Goal: Task Accomplishment & Management: Use online tool/utility

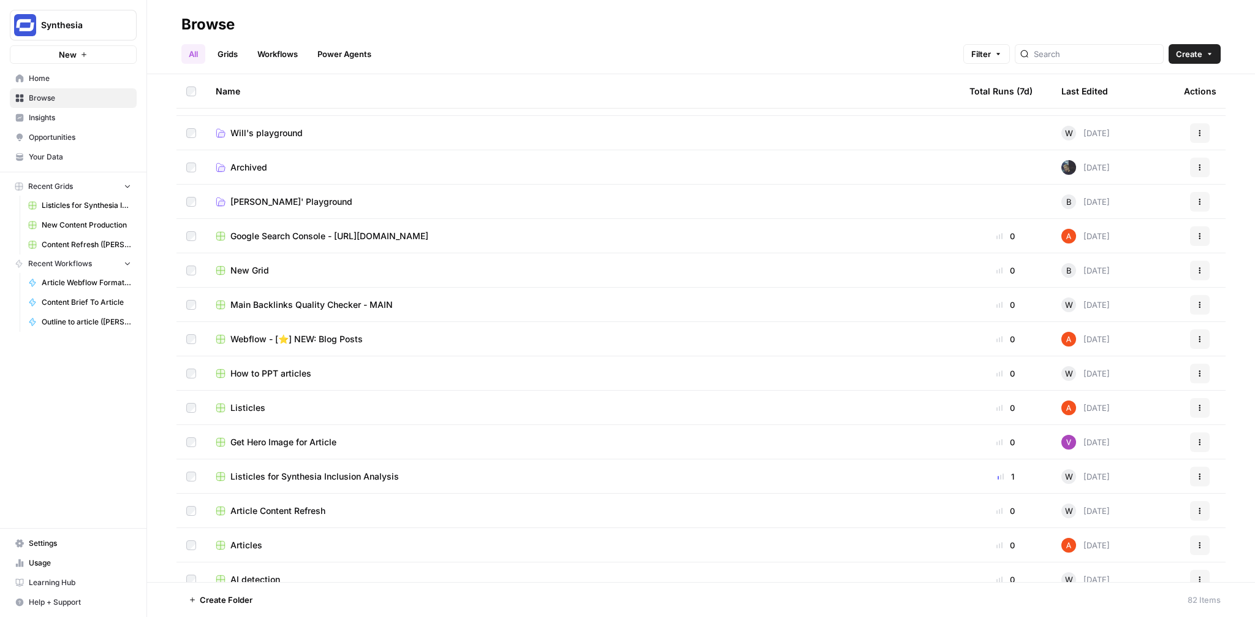
scroll to position [136, 0]
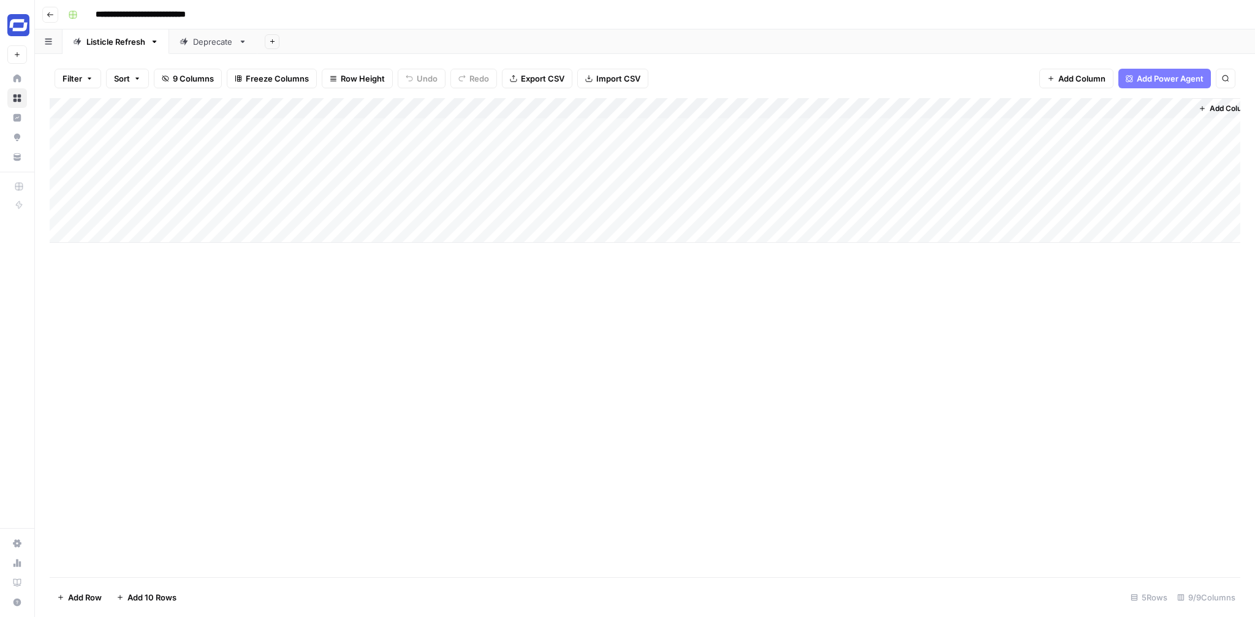
click at [256, 147] on div "Add Column" at bounding box center [645, 170] width 1191 height 145
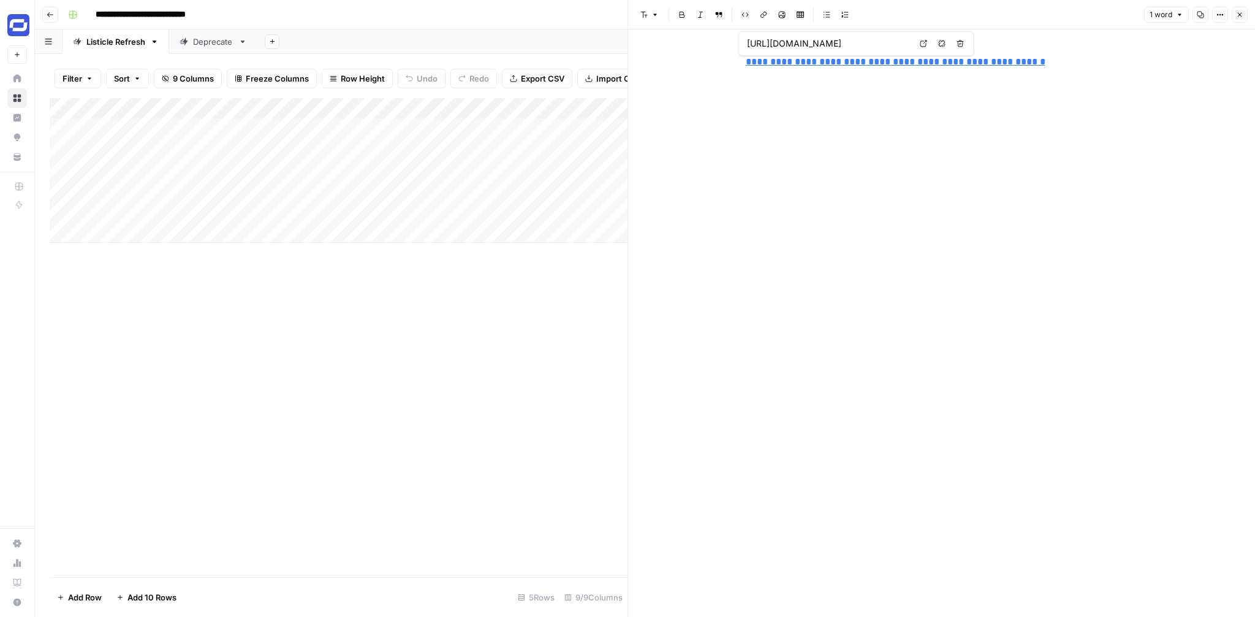
click at [920, 47] on icon at bounding box center [923, 43] width 7 height 7
click at [453, 148] on div "Add Column" at bounding box center [339, 170] width 578 height 145
click at [1240, 12] on icon "button" at bounding box center [1239, 14] width 7 height 7
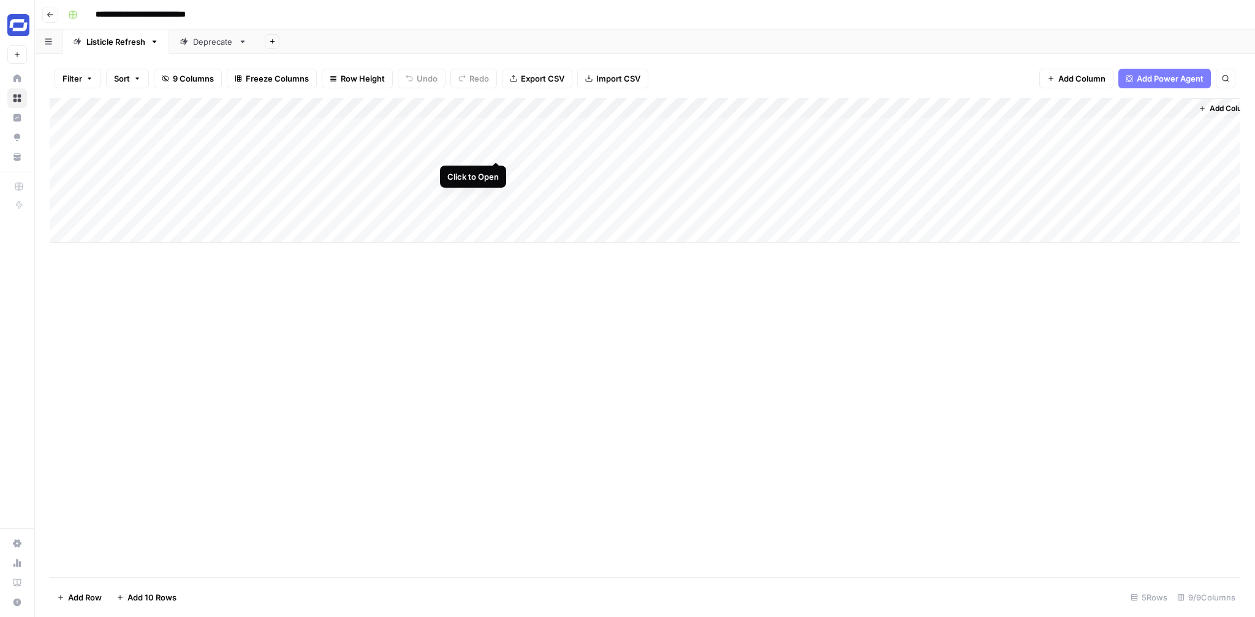
click at [495, 148] on div "Add Column" at bounding box center [645, 170] width 1191 height 145
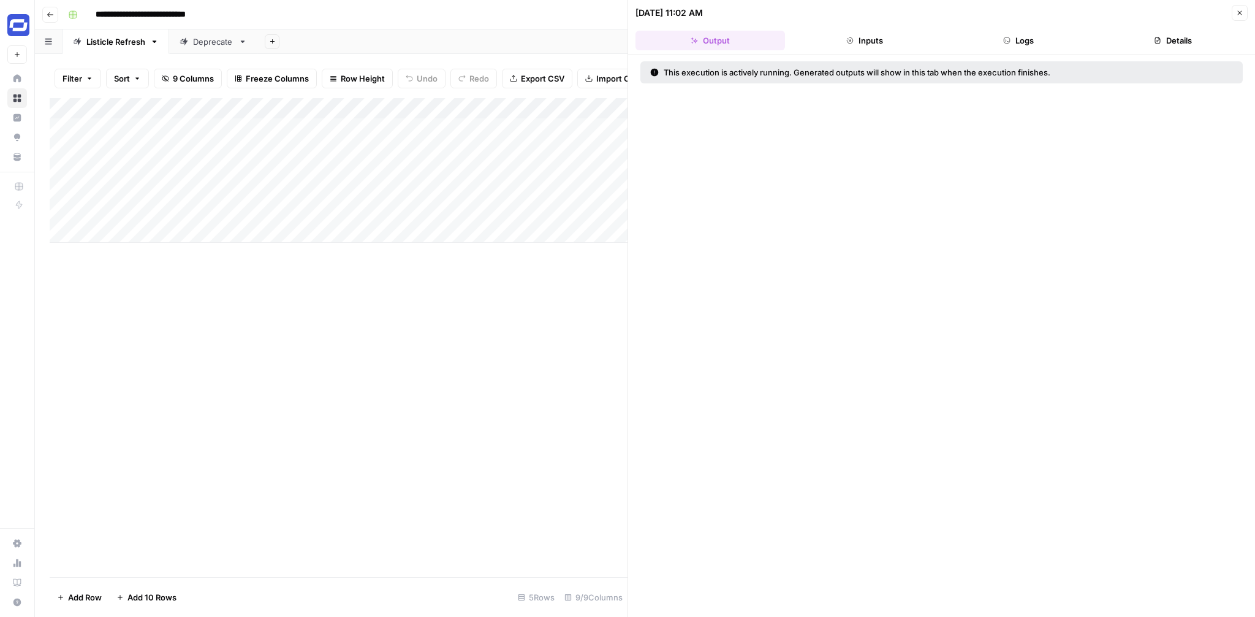
click at [1034, 46] on button "Logs" at bounding box center [1020, 41] width 150 height 20
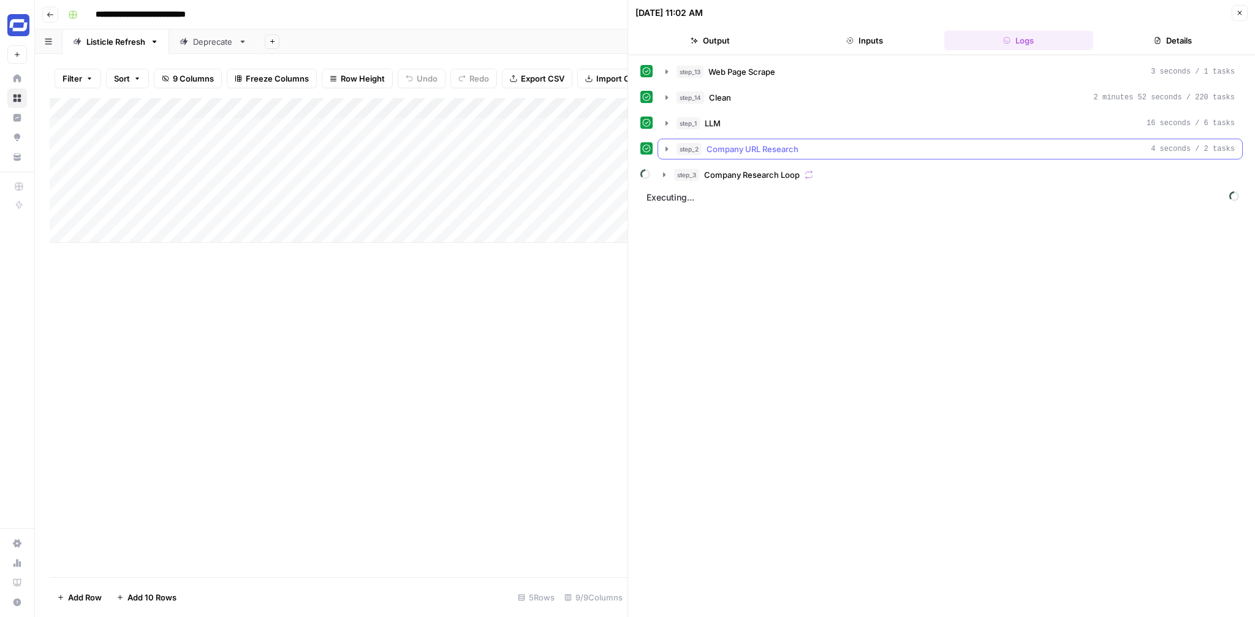
click at [668, 149] on icon "button" at bounding box center [667, 149] width 10 height 10
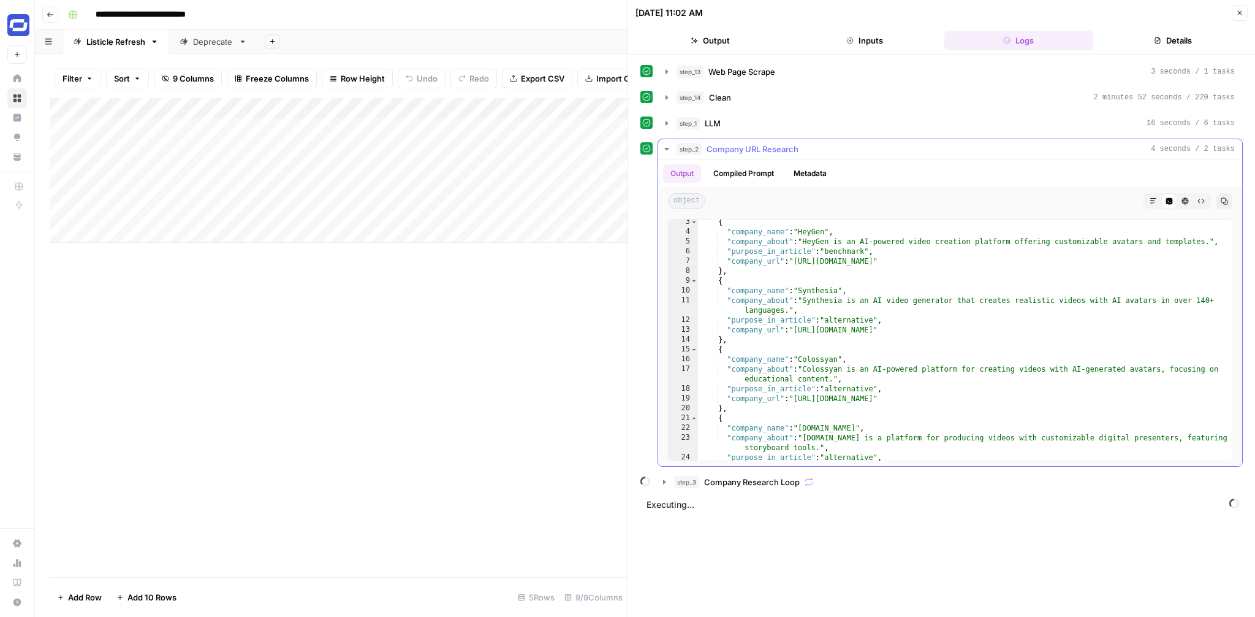
scroll to position [57, 0]
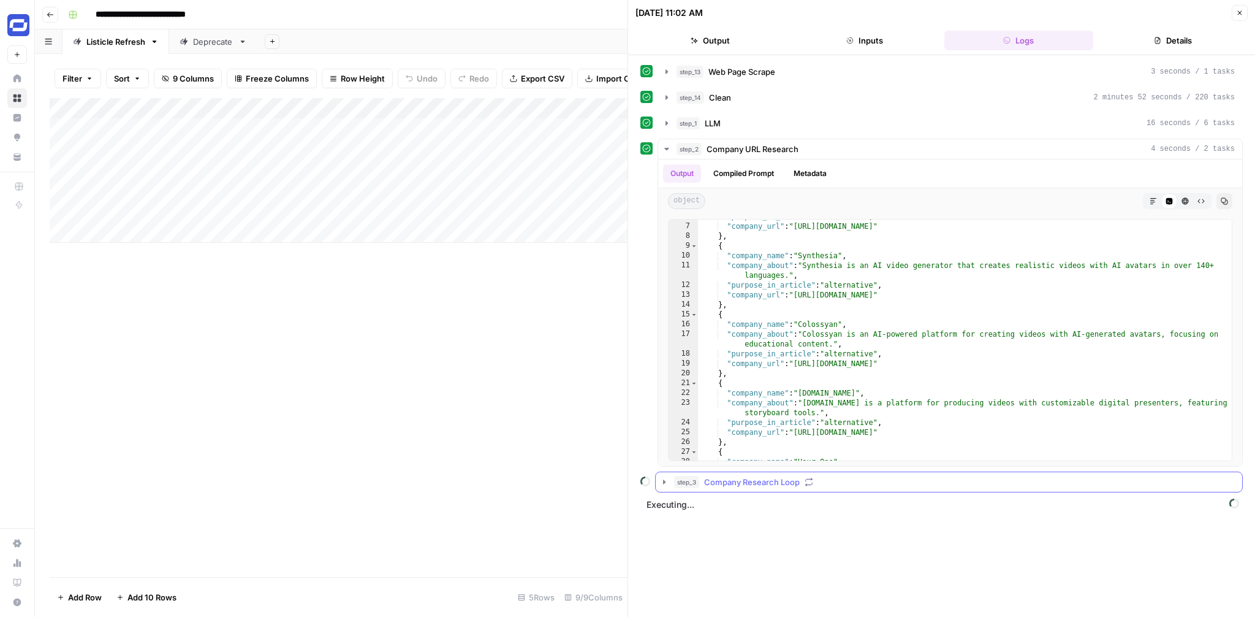
click at [664, 478] on icon "button" at bounding box center [665, 482] width 10 height 10
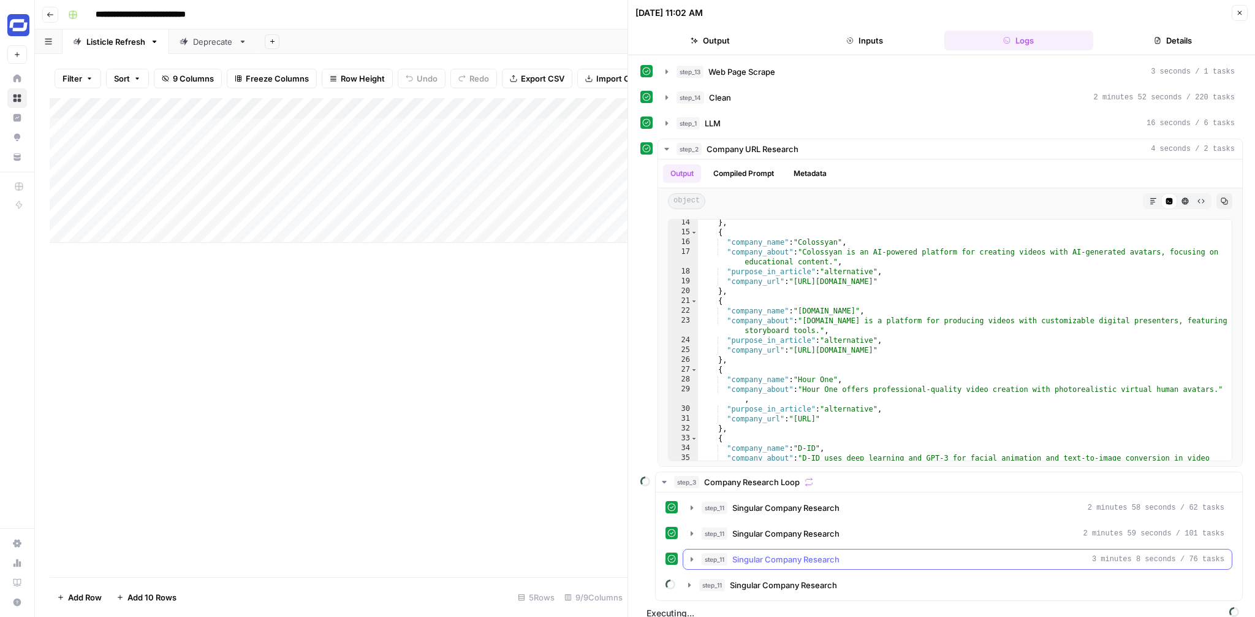
scroll to position [12, 0]
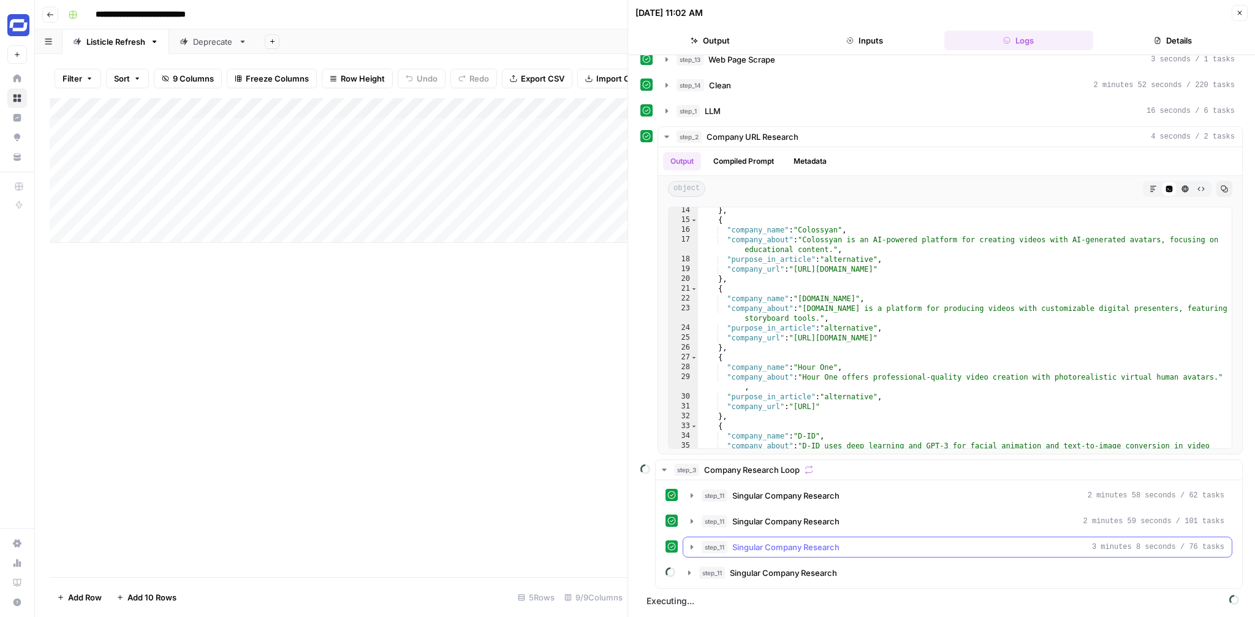
click at [693, 547] on icon "button" at bounding box center [692, 547] width 10 height 10
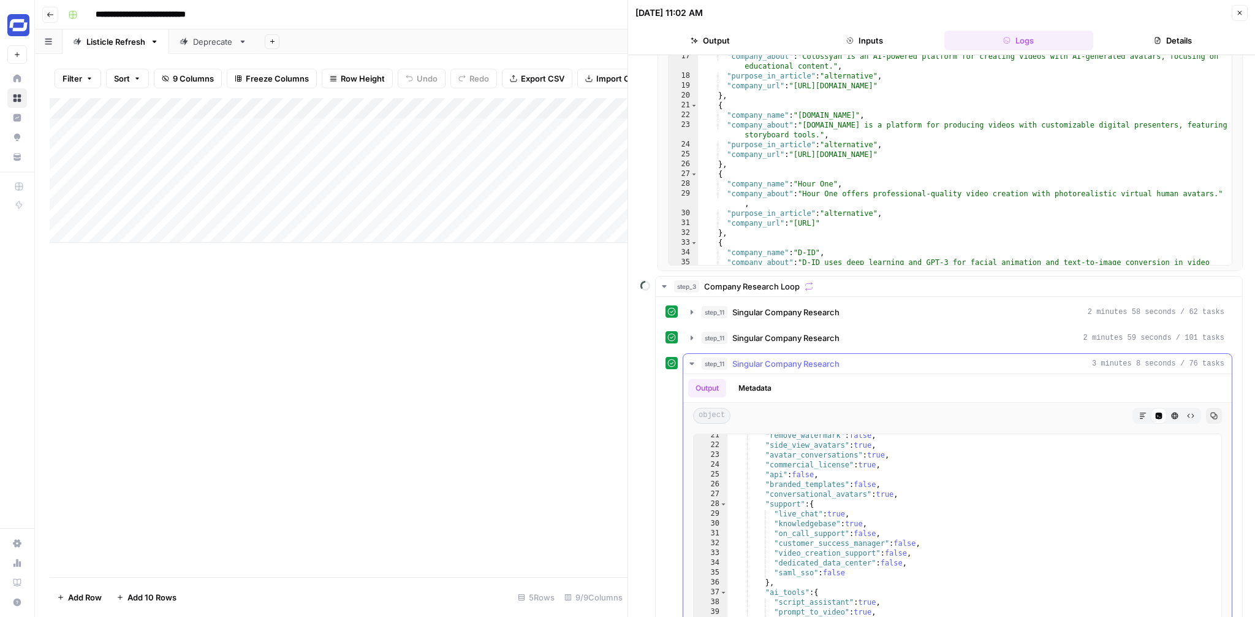
scroll to position [275, 0]
click at [693, 364] on icon "button" at bounding box center [692, 364] width 10 height 10
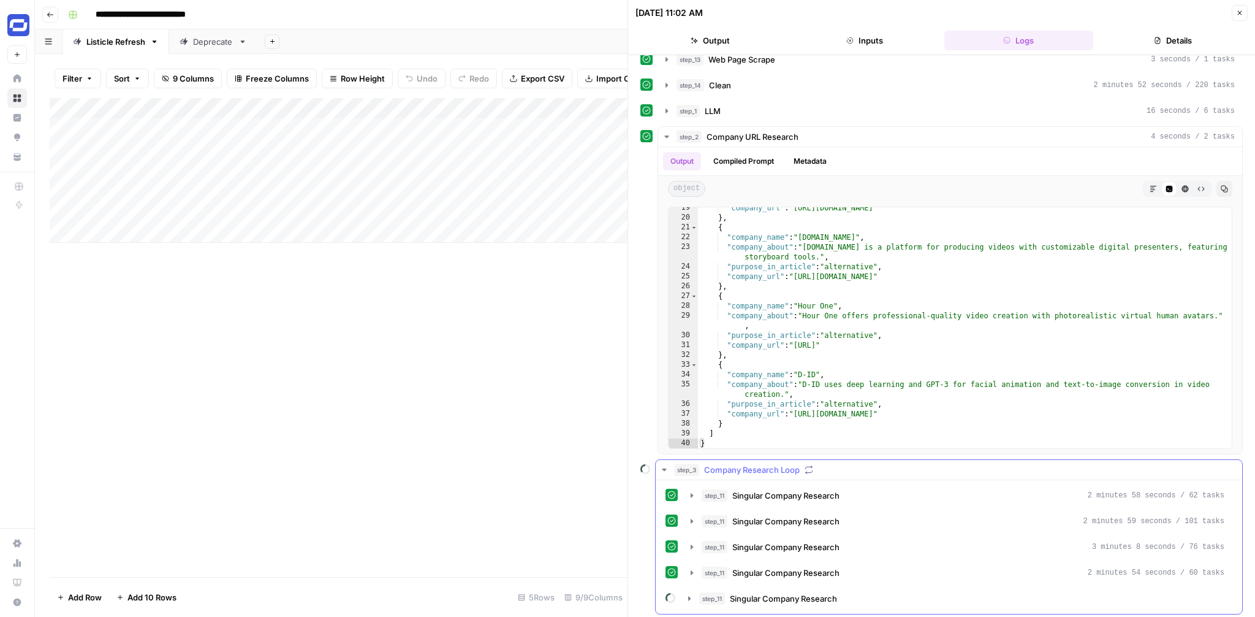
scroll to position [38, 0]
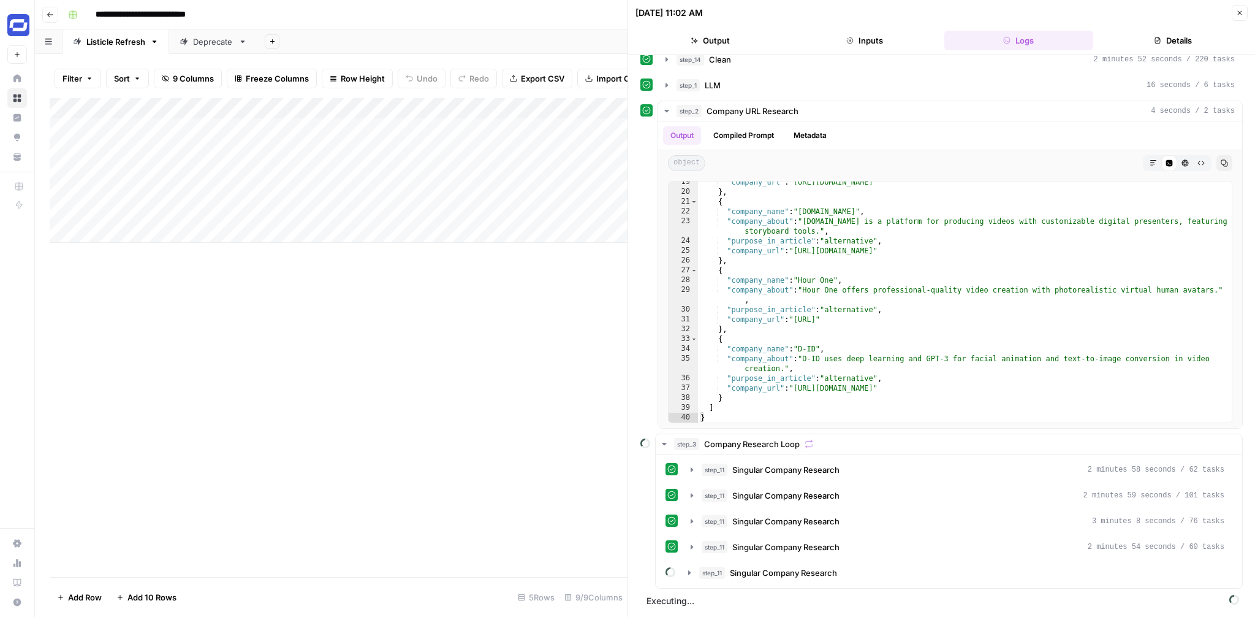
click at [1240, 13] on icon "button" at bounding box center [1239, 12] width 7 height 7
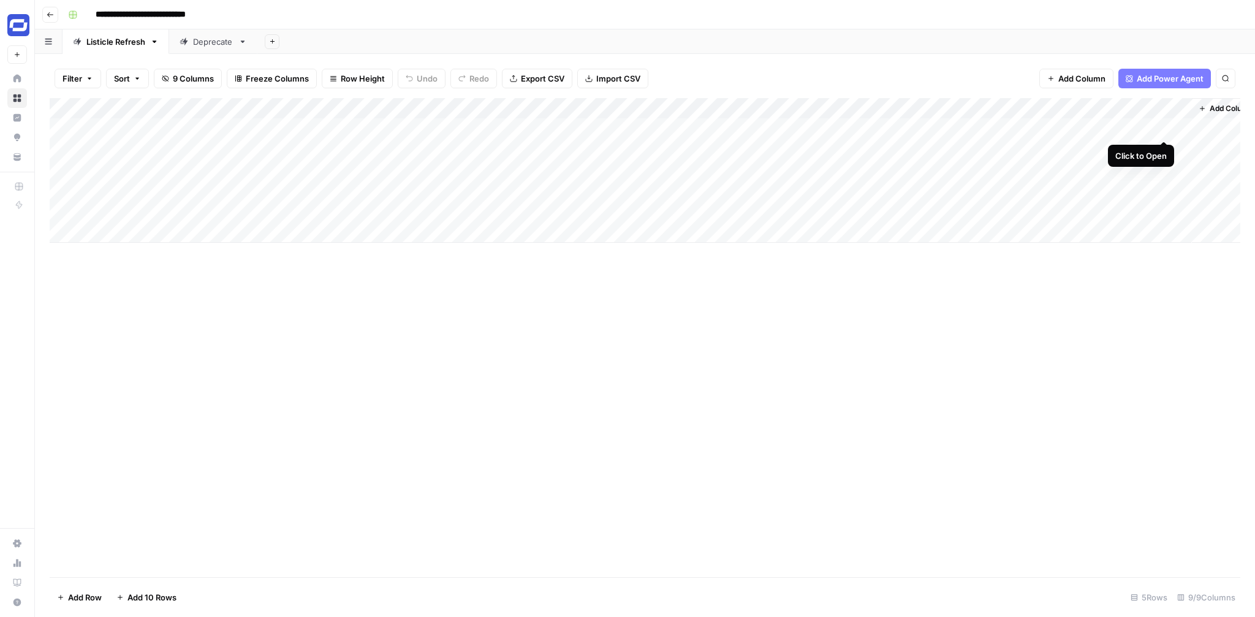
click at [1167, 127] on div "Add Column" at bounding box center [645, 170] width 1191 height 145
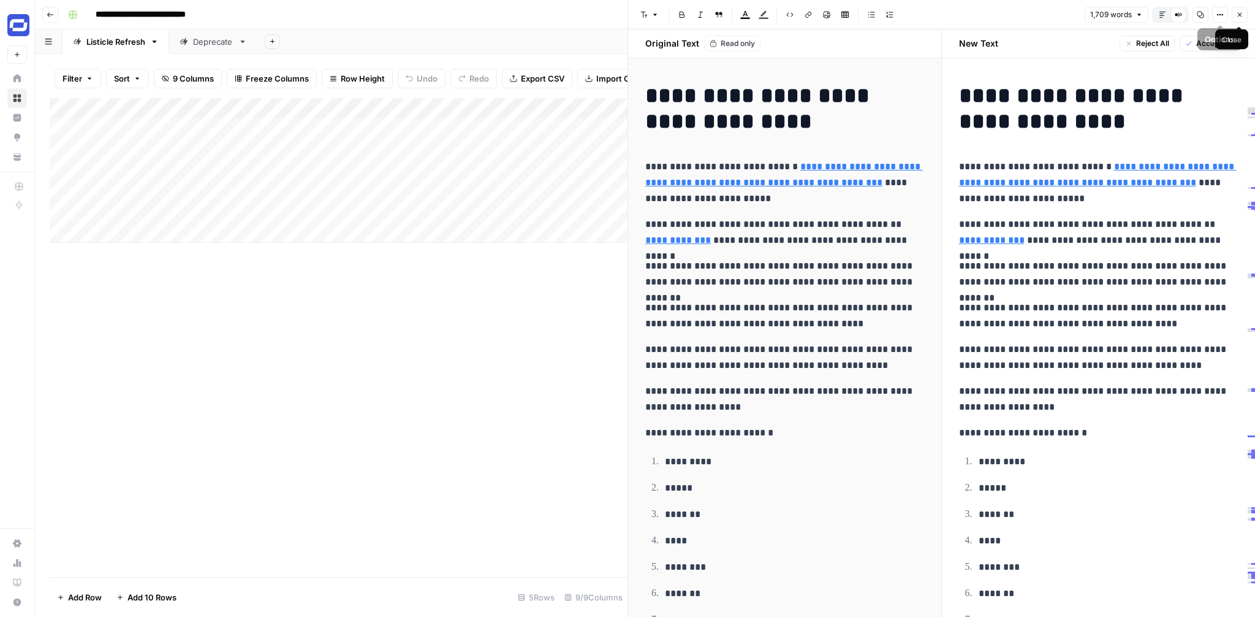
click at [1236, 13] on icon "button" at bounding box center [1239, 14] width 7 height 7
